Goal: Find specific page/section: Find specific page/section

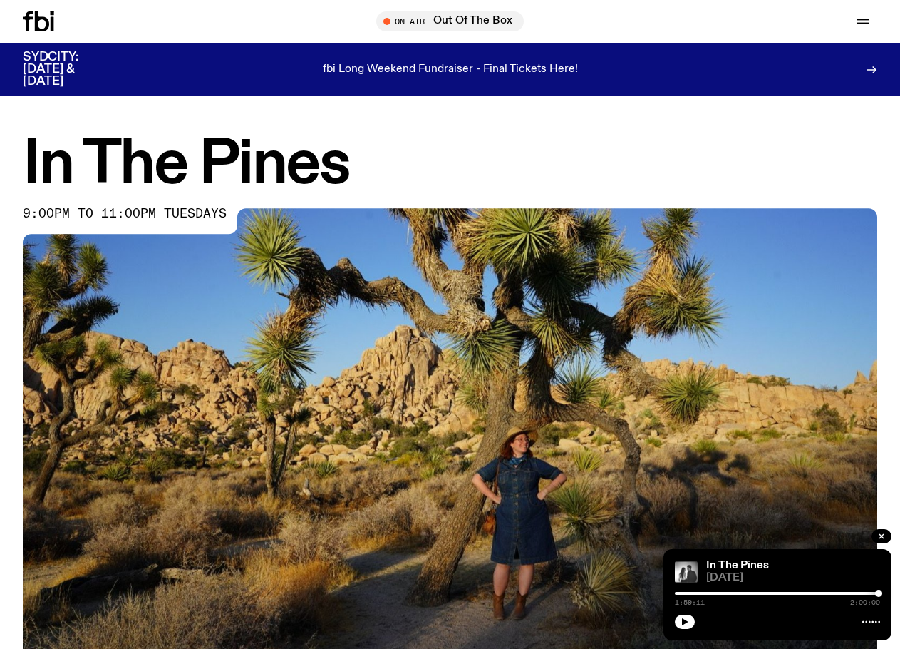
scroll to position [503, 0]
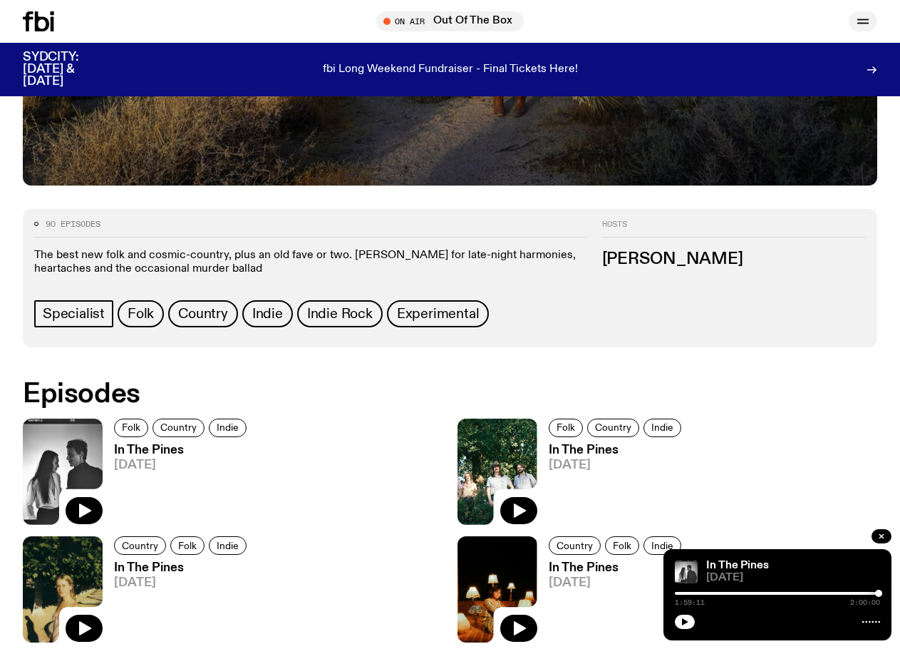
click at [858, 25] on icon "button" at bounding box center [863, 21] width 17 height 17
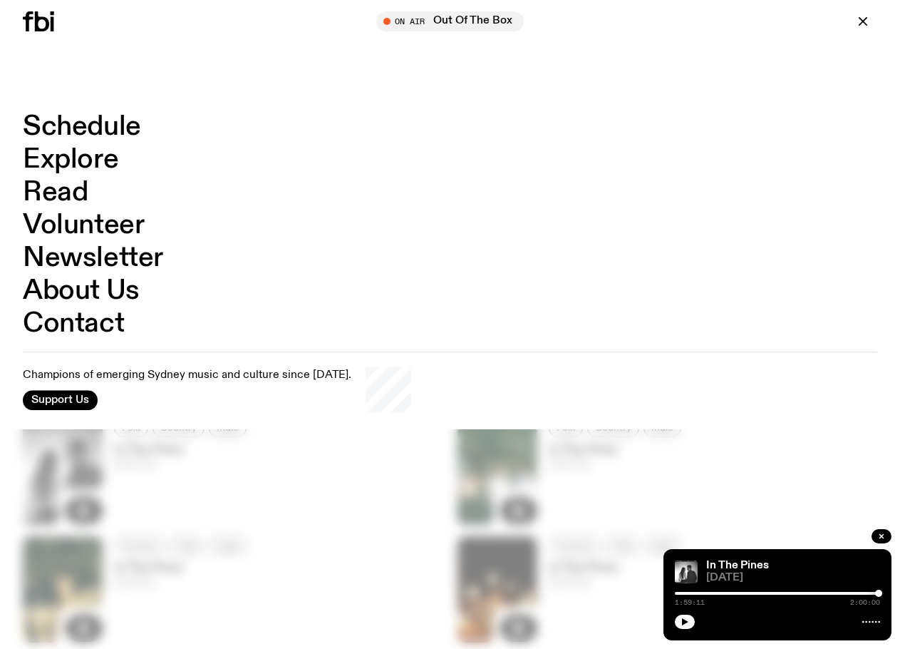
click at [63, 120] on link "Schedule" at bounding box center [82, 126] width 118 height 27
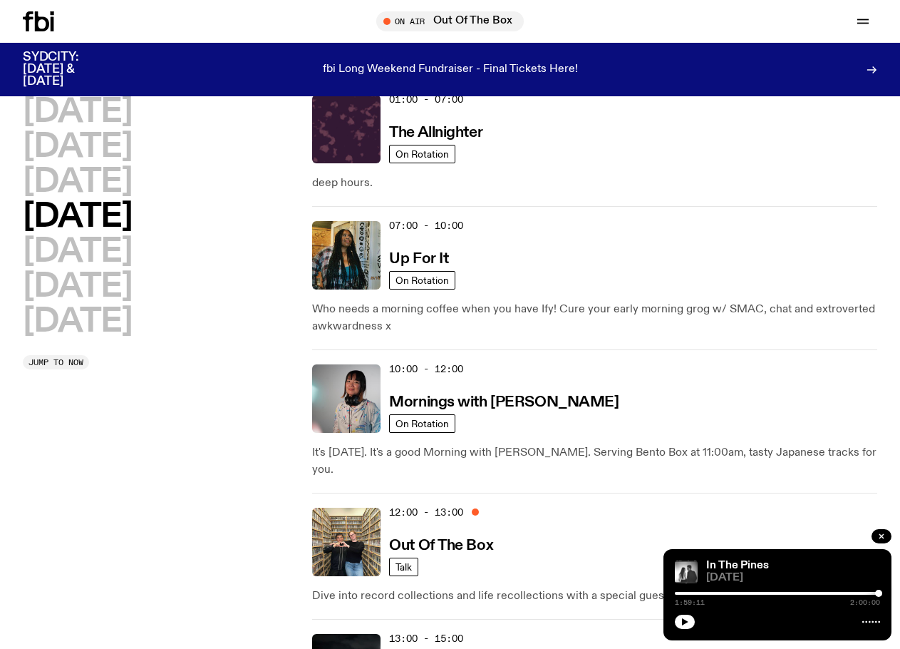
scroll to position [67, 0]
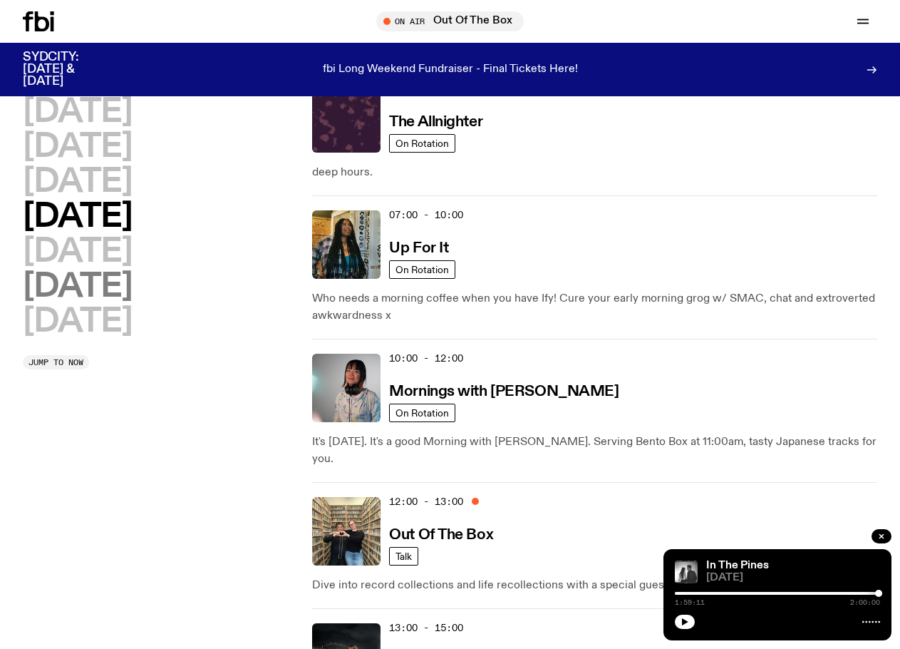
click at [87, 290] on h2 "[DATE]" at bounding box center [77, 287] width 109 height 32
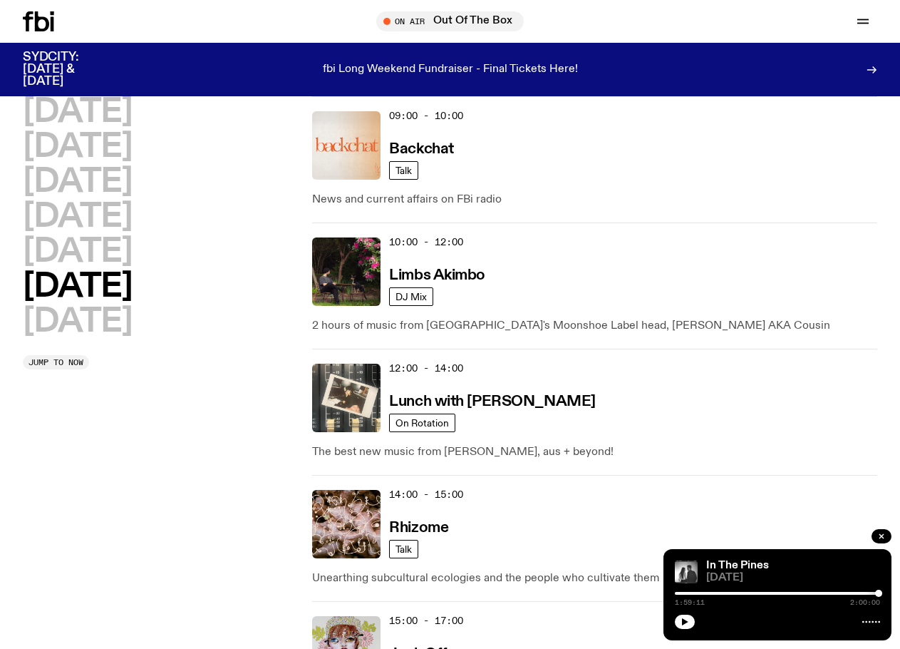
scroll to position [395, 0]
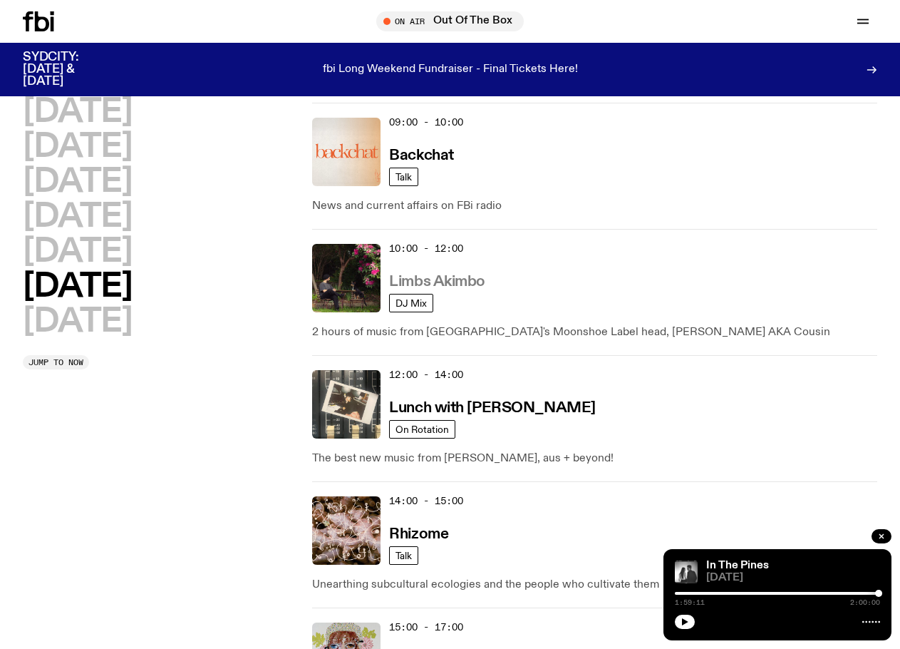
click at [455, 281] on h3 "Limbs Akimbo" at bounding box center [437, 281] width 96 height 15
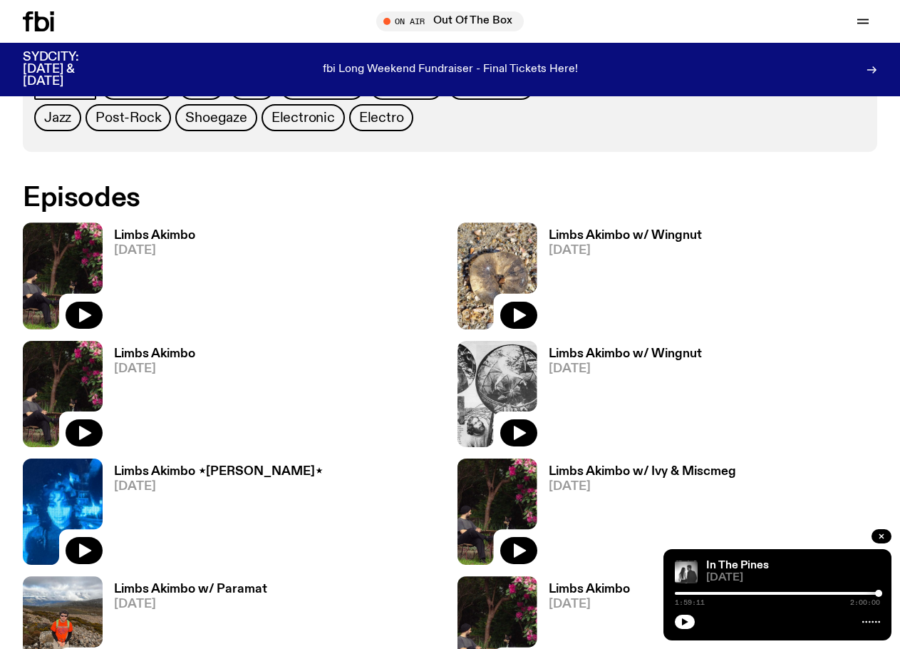
scroll to position [719, 0]
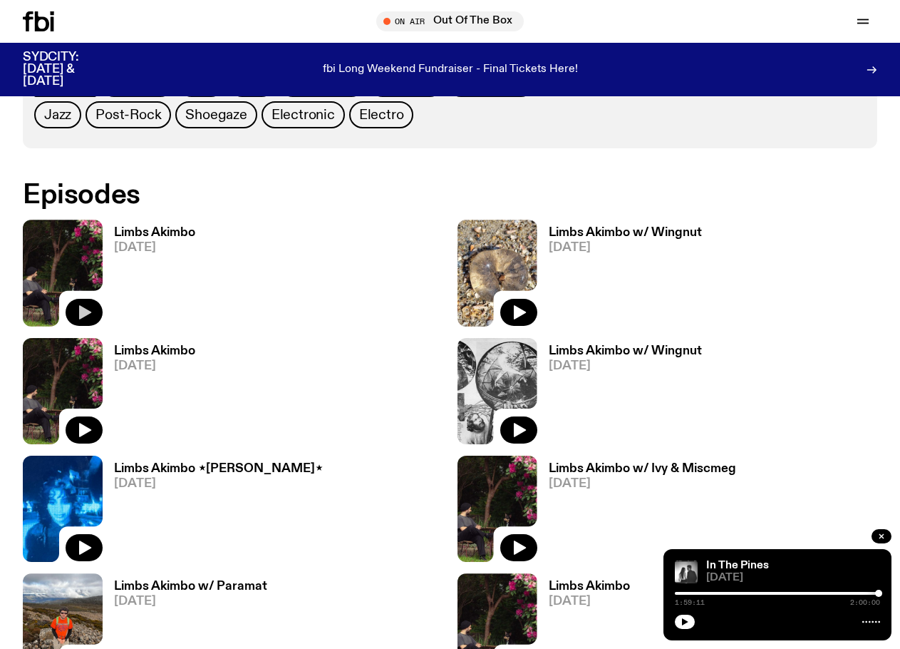
click at [76, 314] on icon "button" at bounding box center [84, 312] width 17 height 17
